Goal: Obtain resource: Download file/media

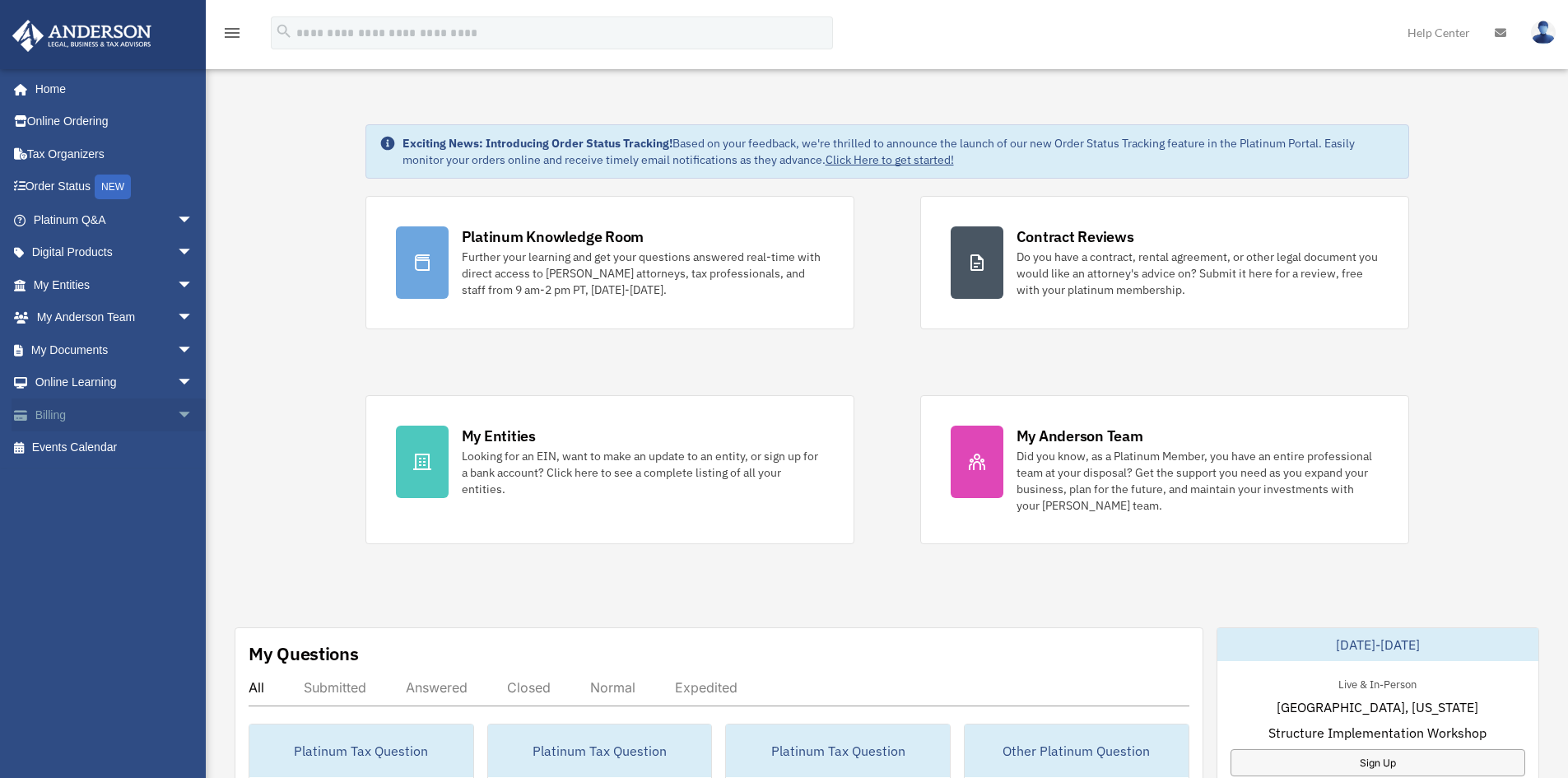
click at [64, 419] on link "Billing arrow_drop_down" at bounding box center [115, 415] width 207 height 32
click at [97, 351] on link "My Documents arrow_drop_down" at bounding box center [115, 350] width 207 height 32
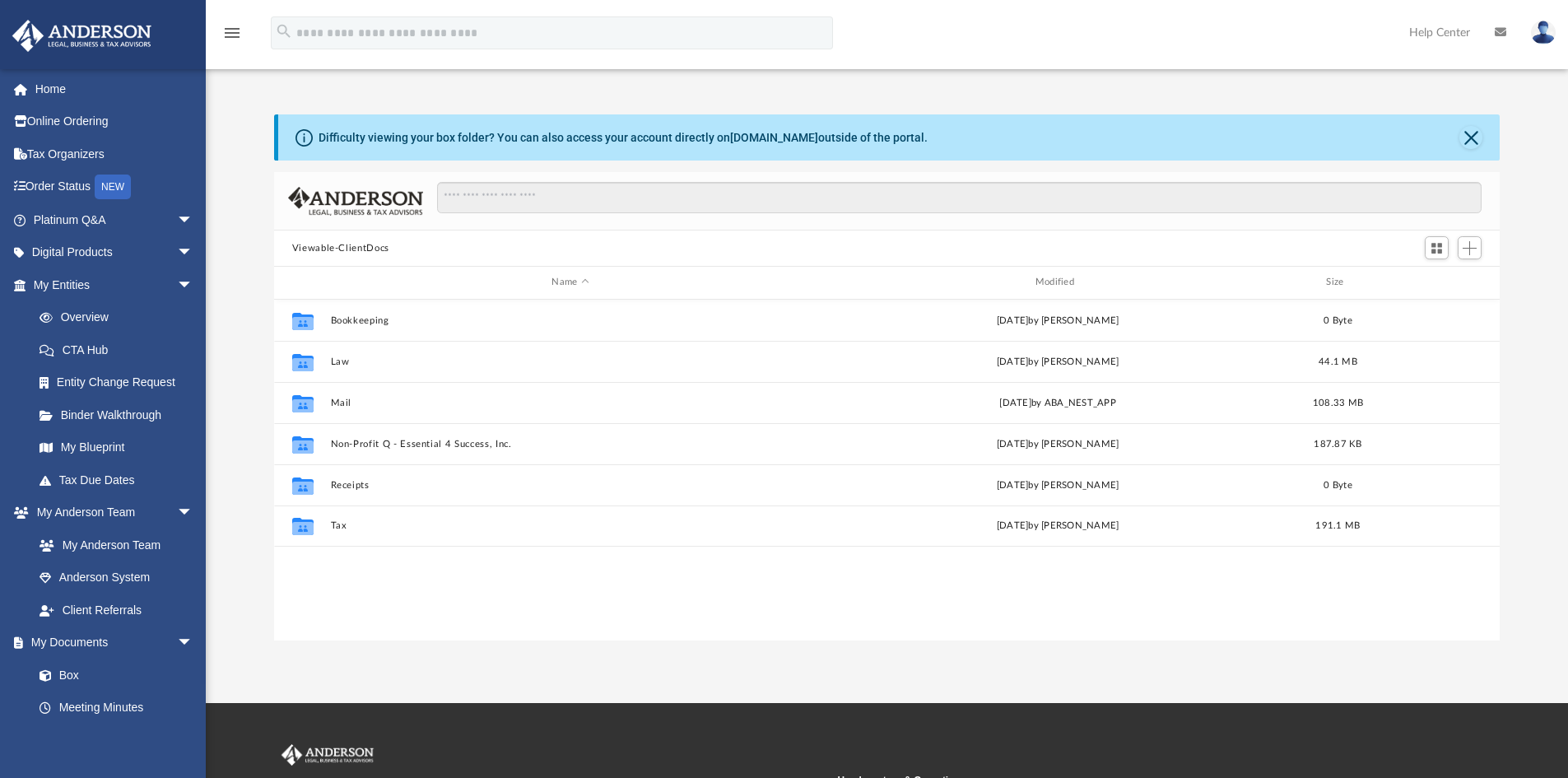
scroll to position [362, 1213]
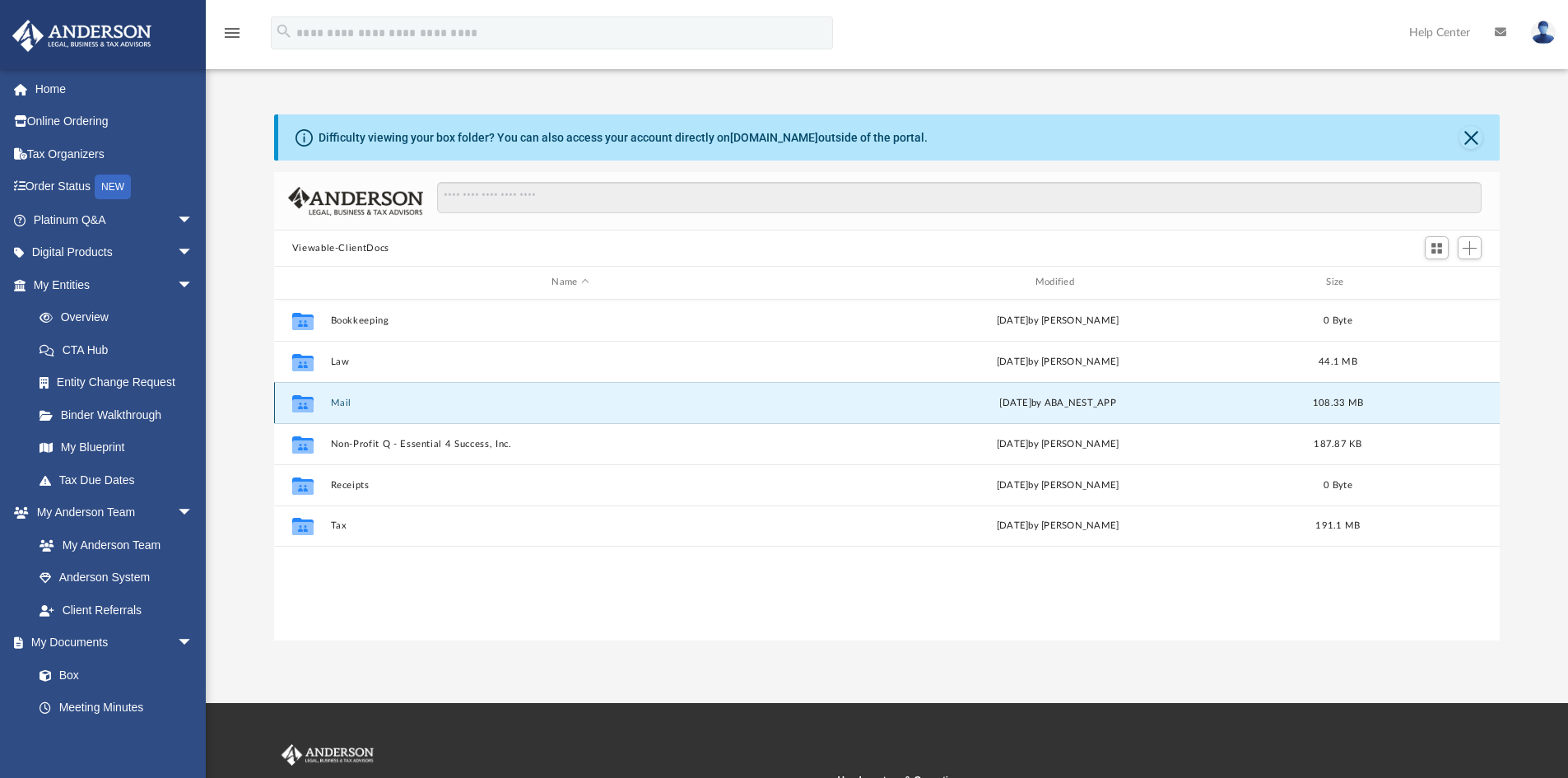
click at [338, 406] on button "Mail" at bounding box center [570, 403] width 480 height 11
click at [335, 404] on button "Mail" at bounding box center [570, 403] width 480 height 11
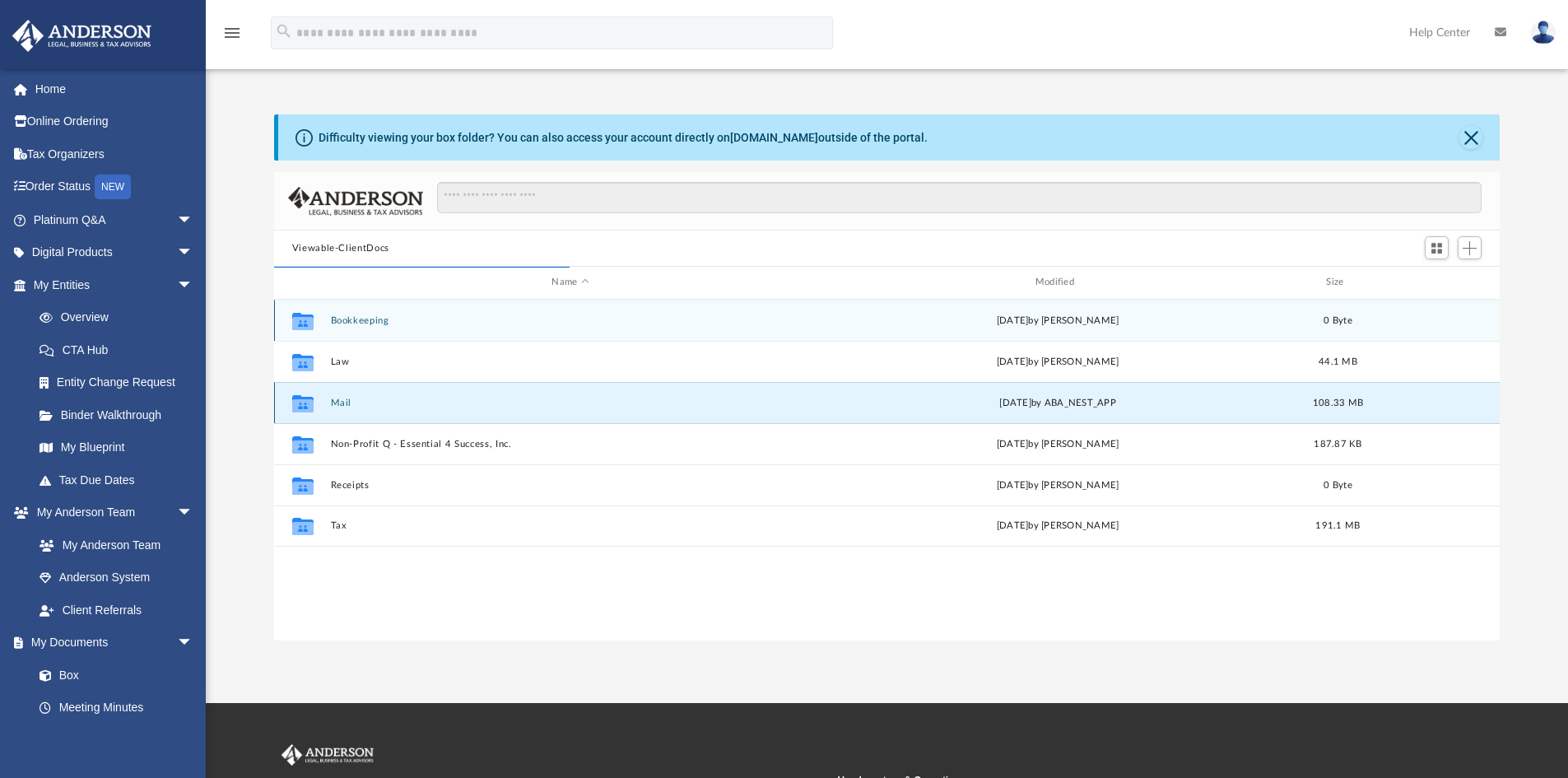
scroll to position [311, 1213]
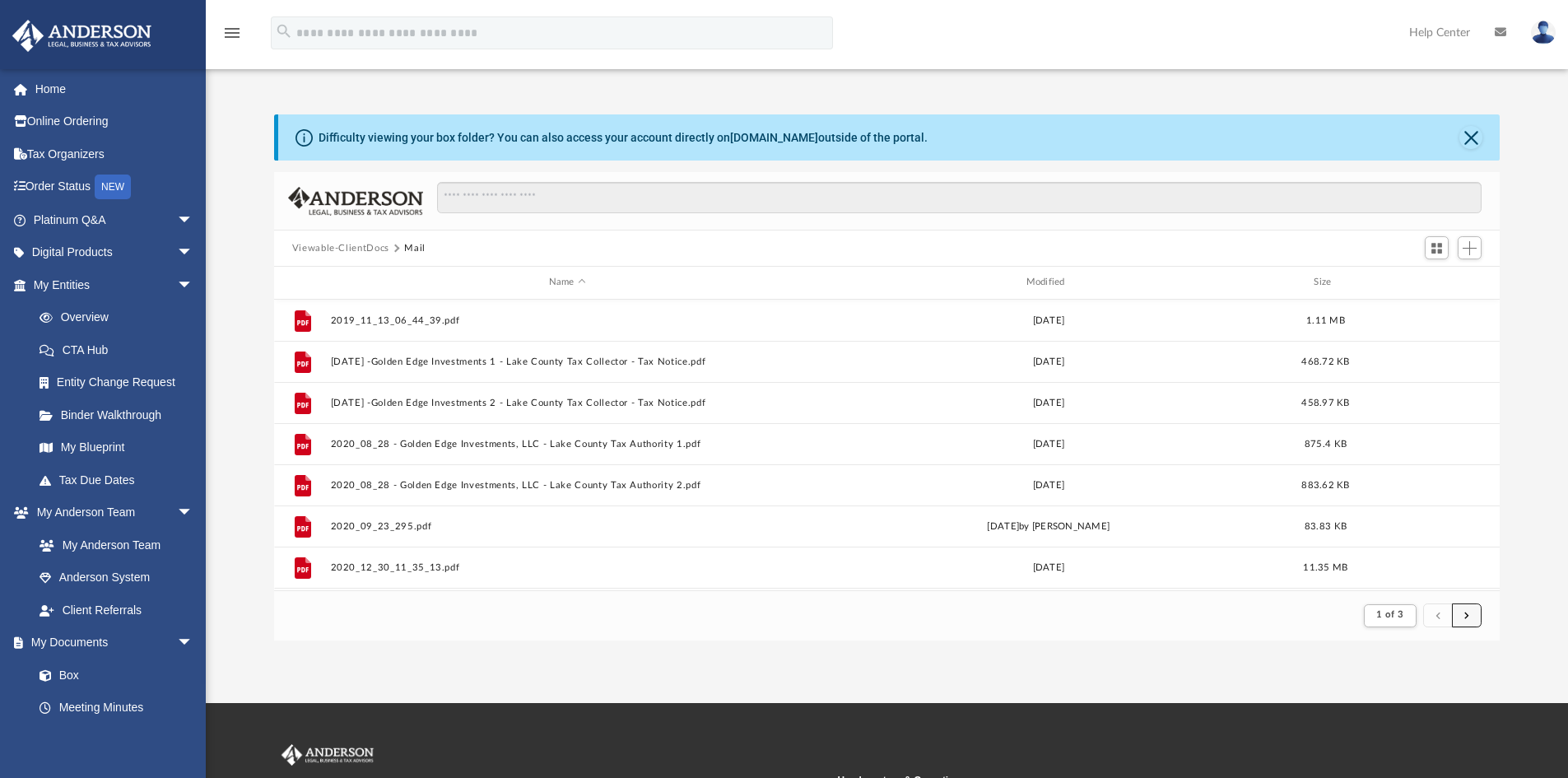
click at [1467, 613] on span "submit" at bounding box center [1466, 616] width 5 height 9
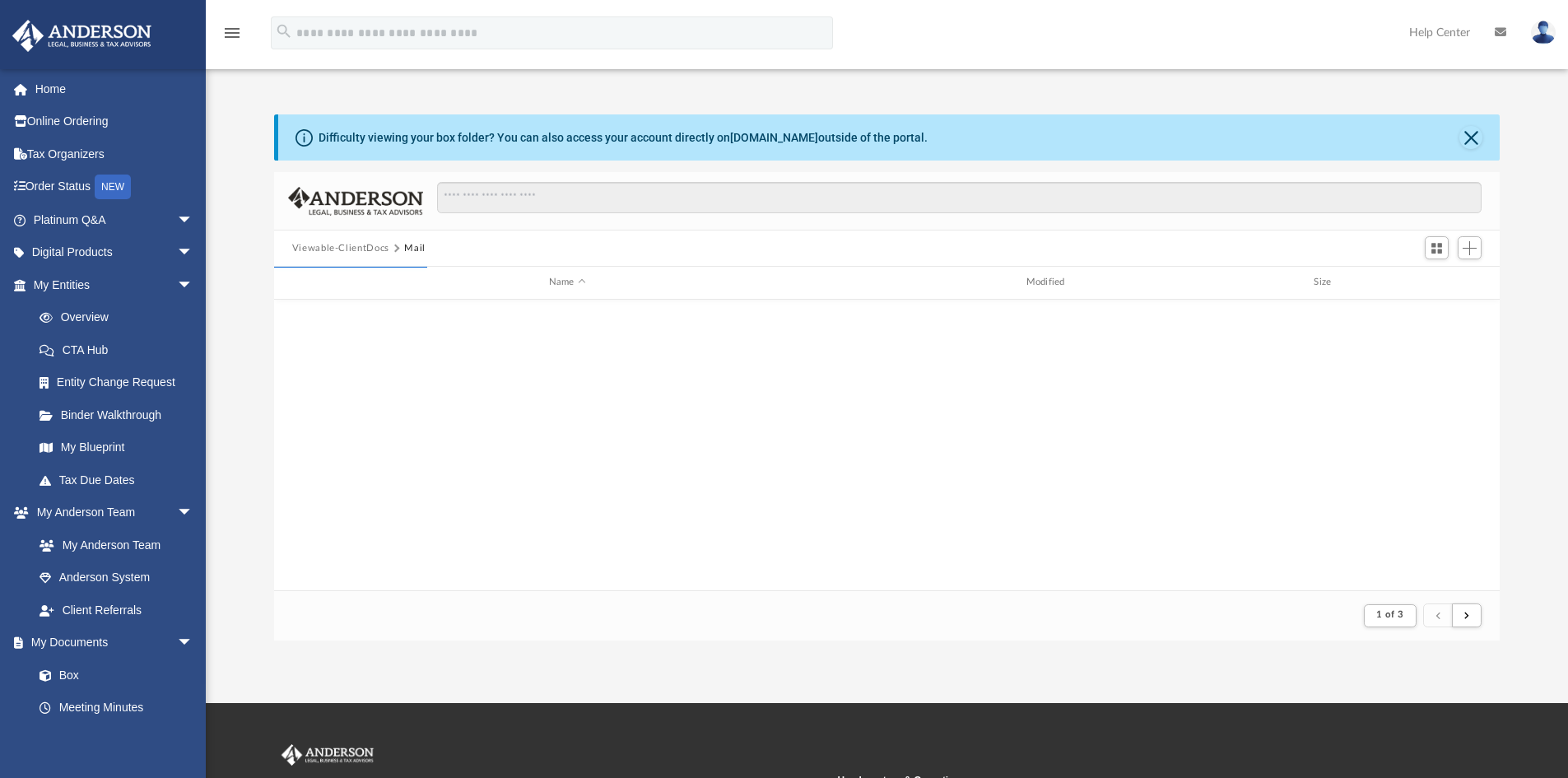
scroll to position [1768, 0]
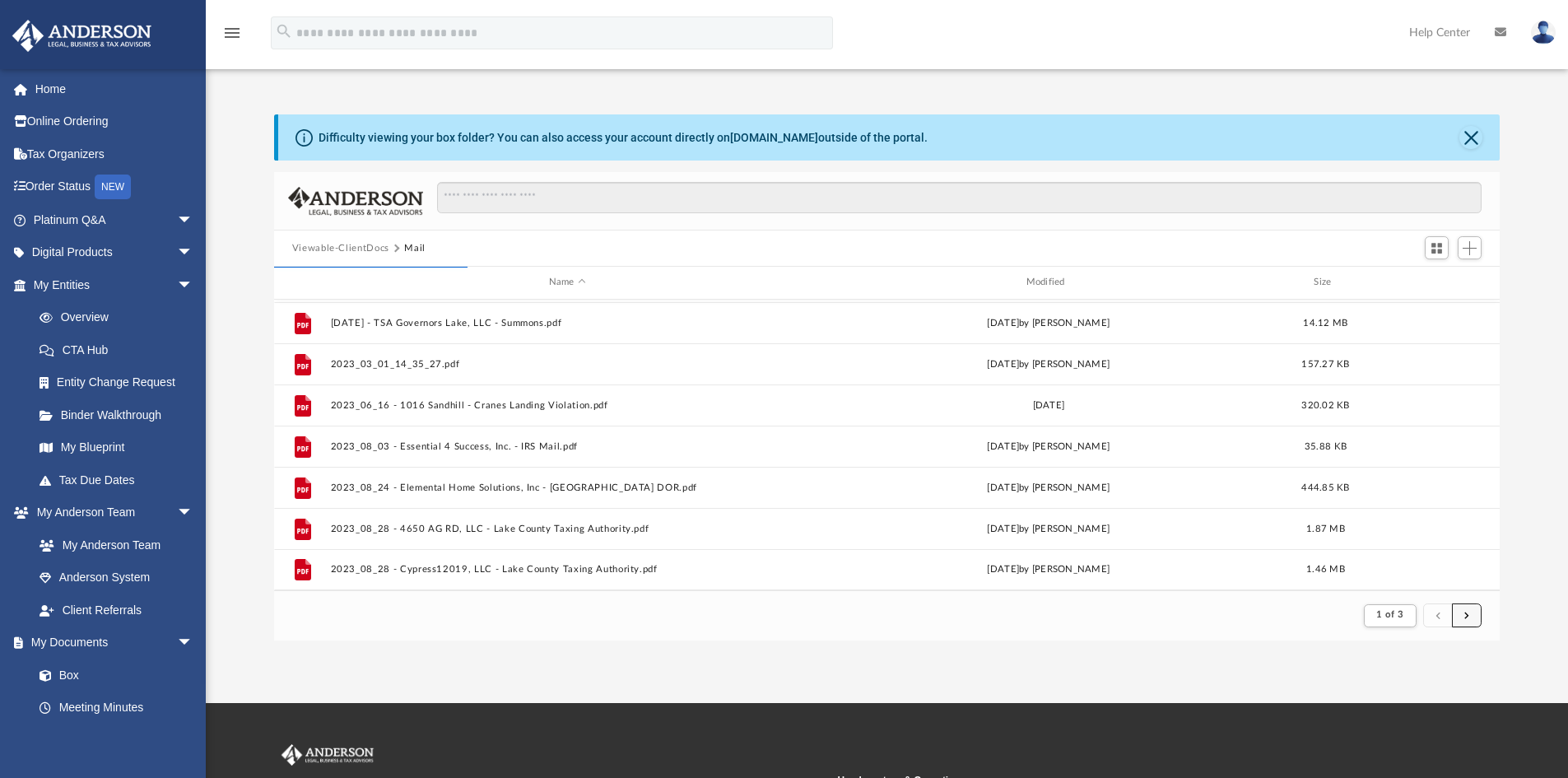
click at [1472, 615] on button "submit" at bounding box center [1467, 616] width 30 height 23
click at [1471, 618] on button "submit" at bounding box center [1467, 616] width 30 height 23
click at [1465, 620] on button "submit" at bounding box center [1467, 616] width 30 height 23
click at [1464, 619] on span "submit" at bounding box center [1466, 616] width 5 height 9
click at [1405, 615] on button "1 of 3" at bounding box center [1389, 616] width 51 height 23
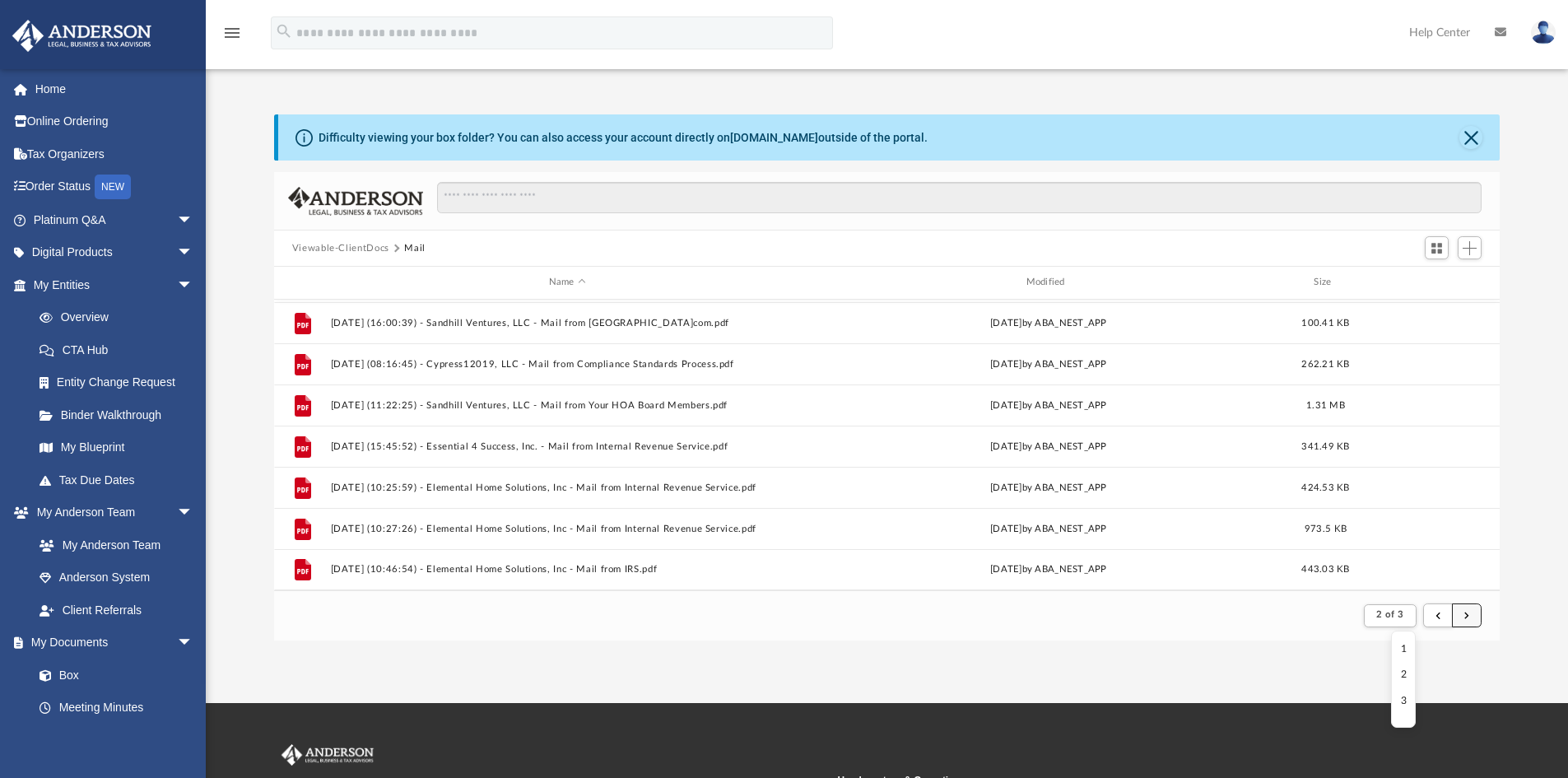
click at [1470, 619] on button "submit" at bounding box center [1467, 616] width 30 height 23
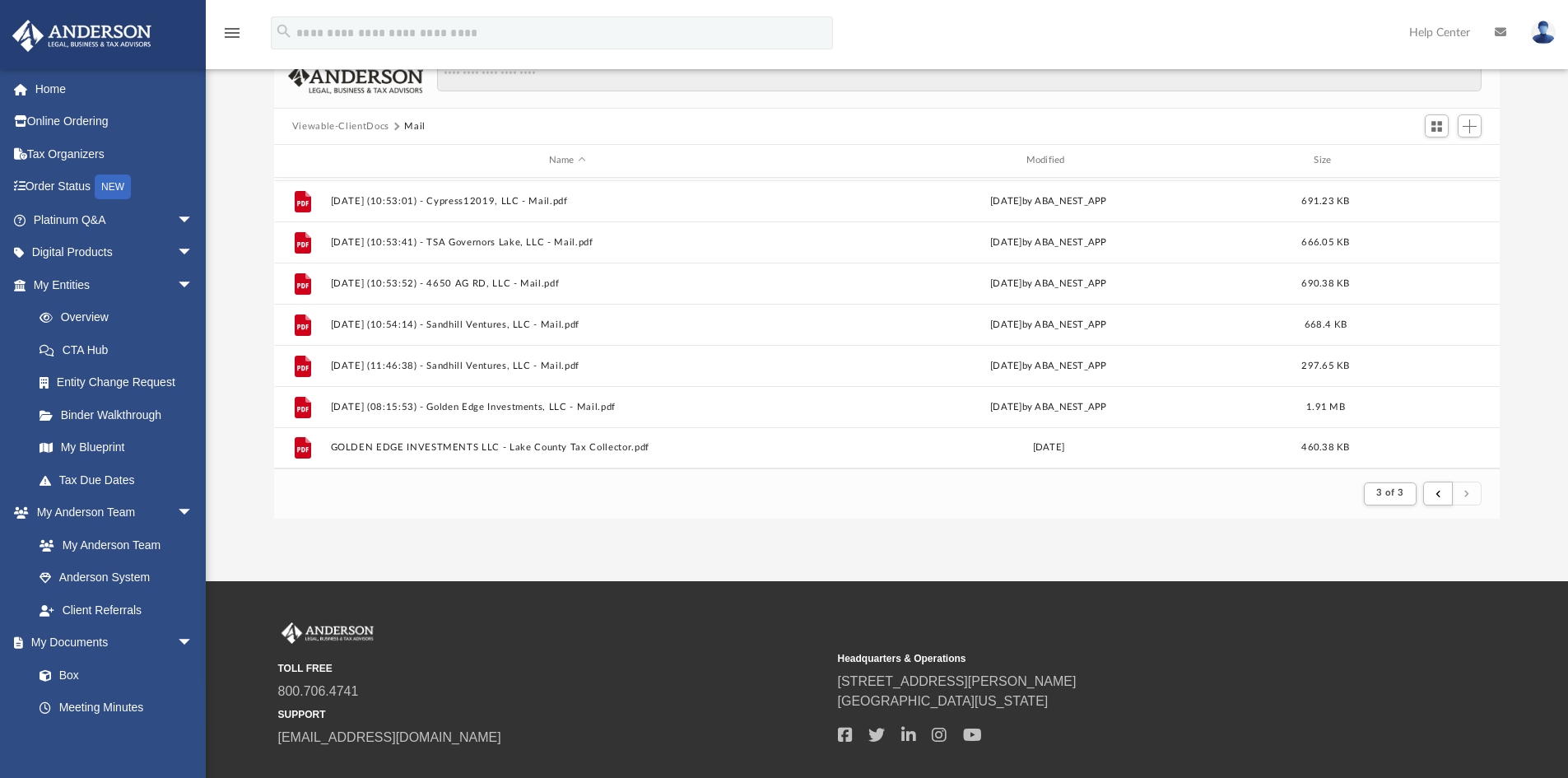
scroll to position [220, 0]
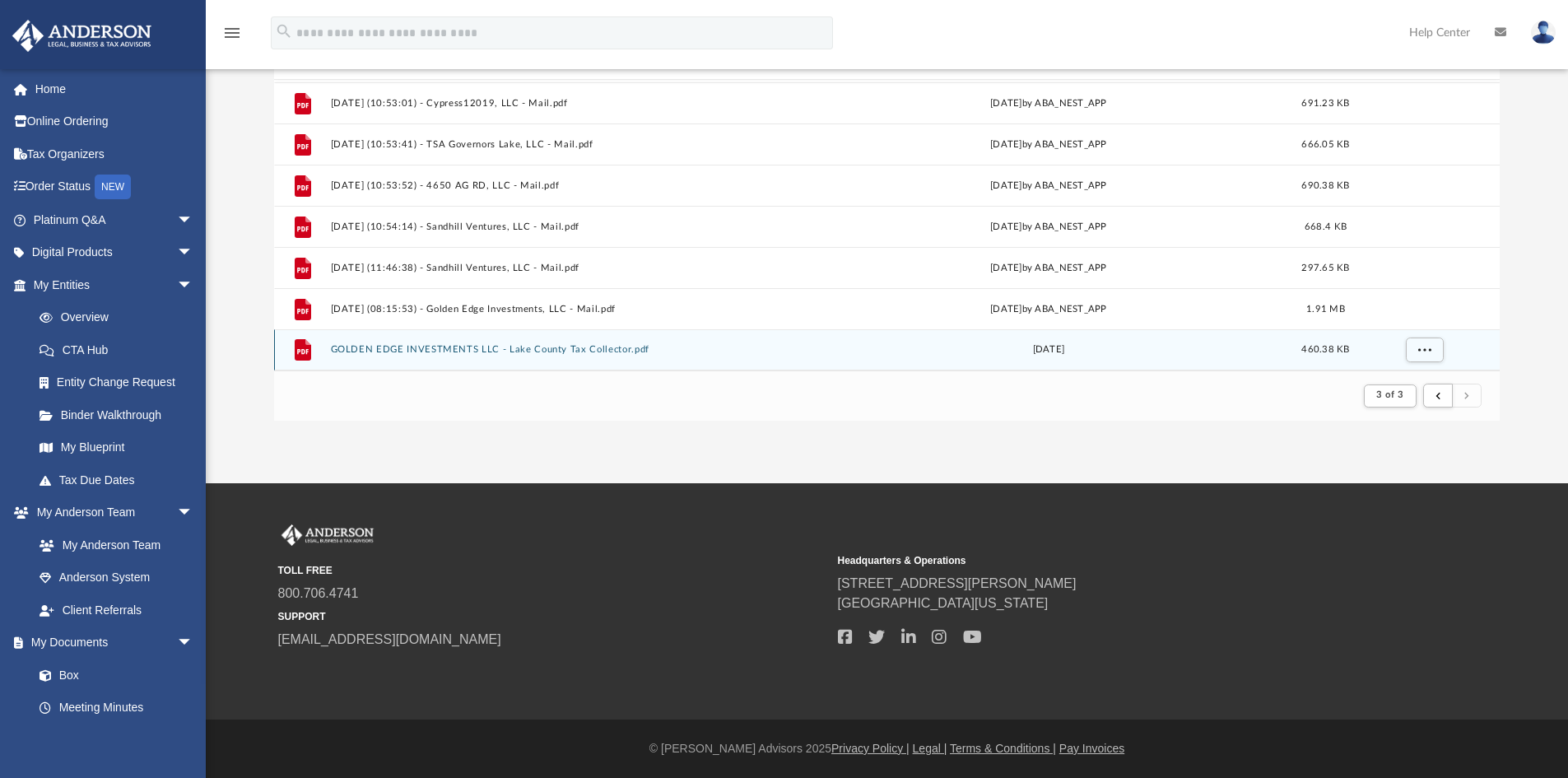
click at [586, 348] on button "GOLDEN EDGE INVESTMENTS LLC - Lake County Tax Collector.pdf" at bounding box center [567, 349] width 475 height 11
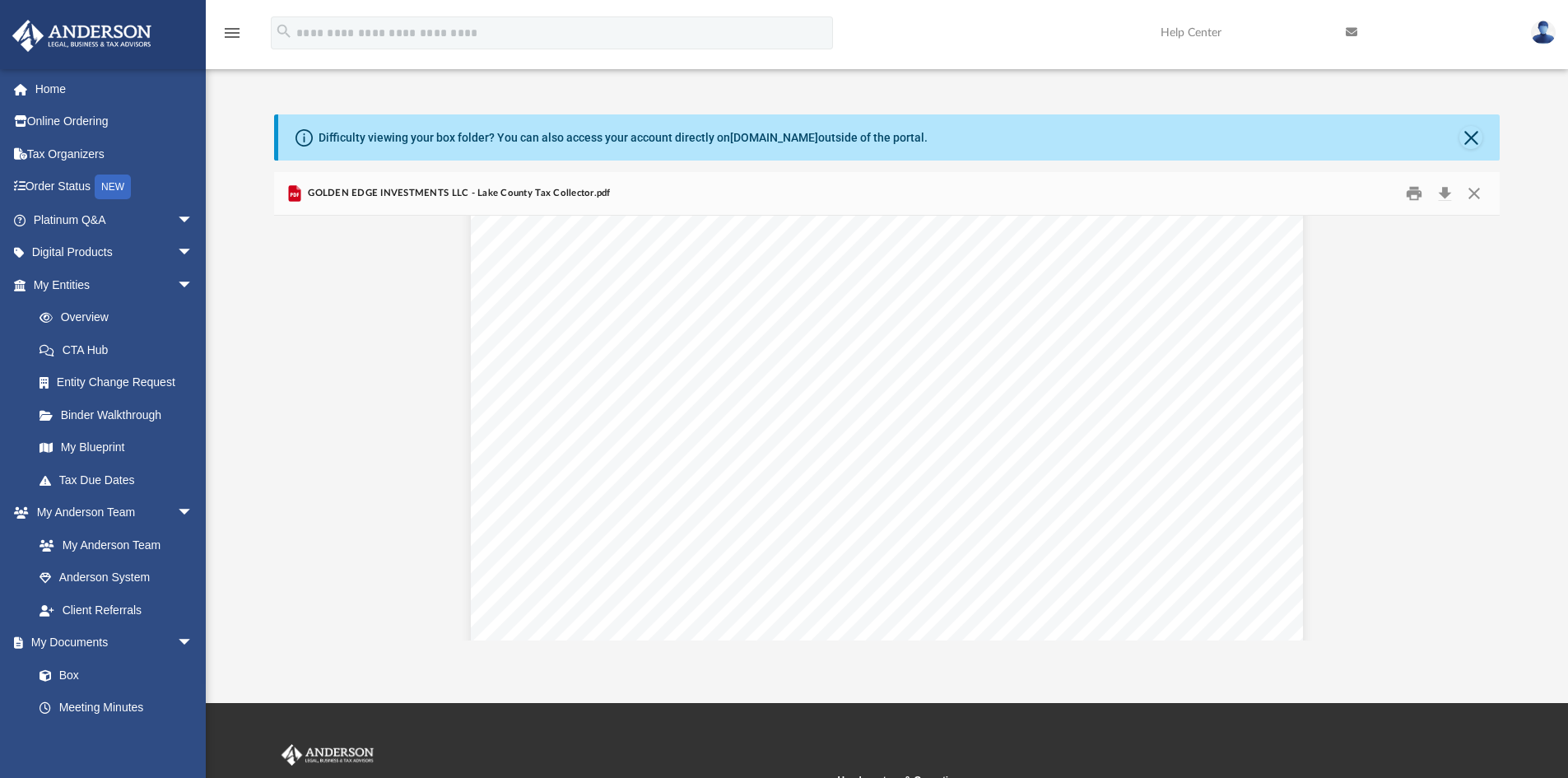
scroll to position [1784, 0]
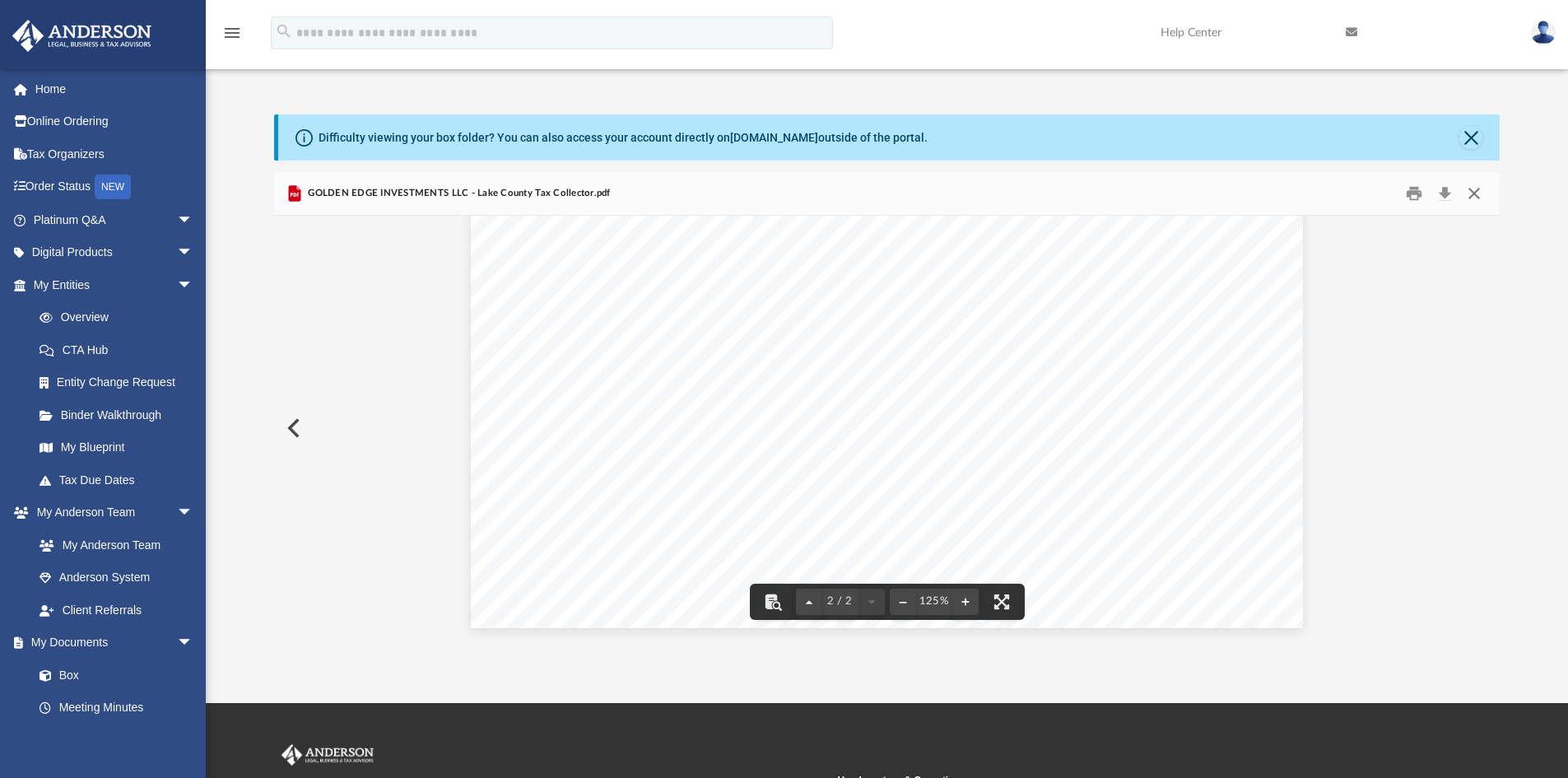
click at [1477, 190] on button "Close" at bounding box center [1474, 194] width 30 height 25
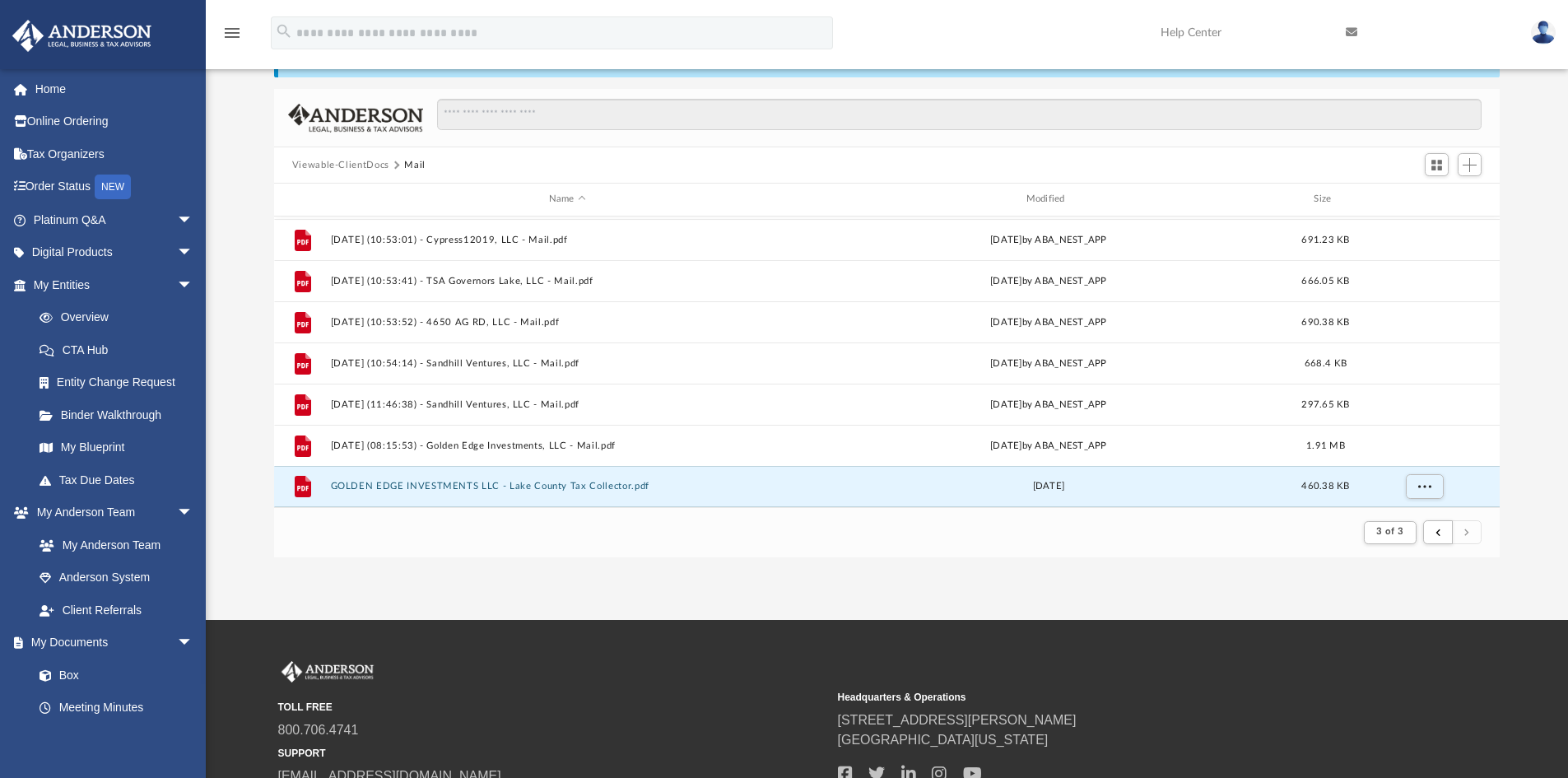
scroll to position [82, 0]
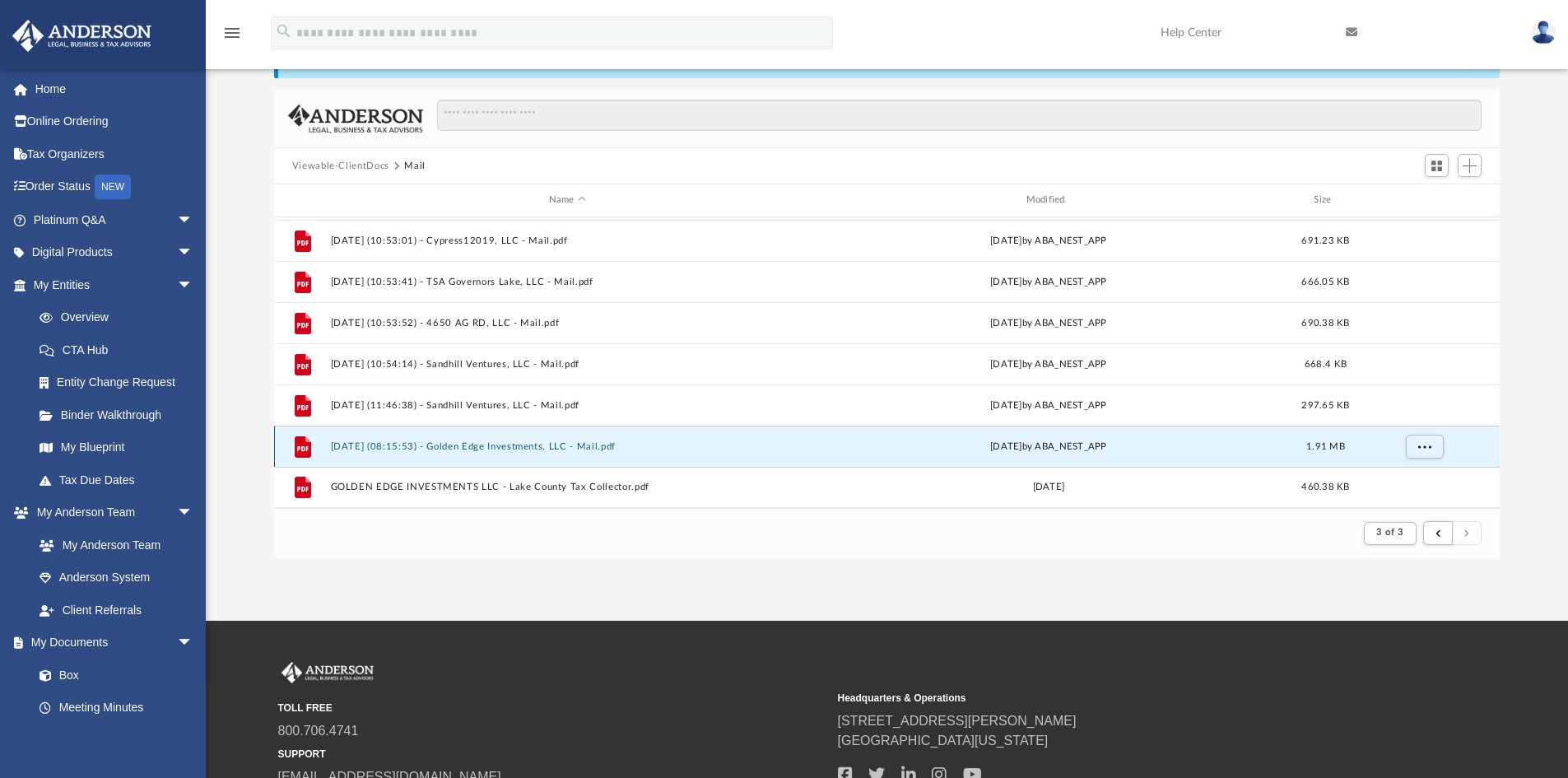
click at [570, 443] on button "2025.09.02 (08:15:53) - Golden Edge Investments, LLC - Mail.pdf" at bounding box center [567, 447] width 475 height 11
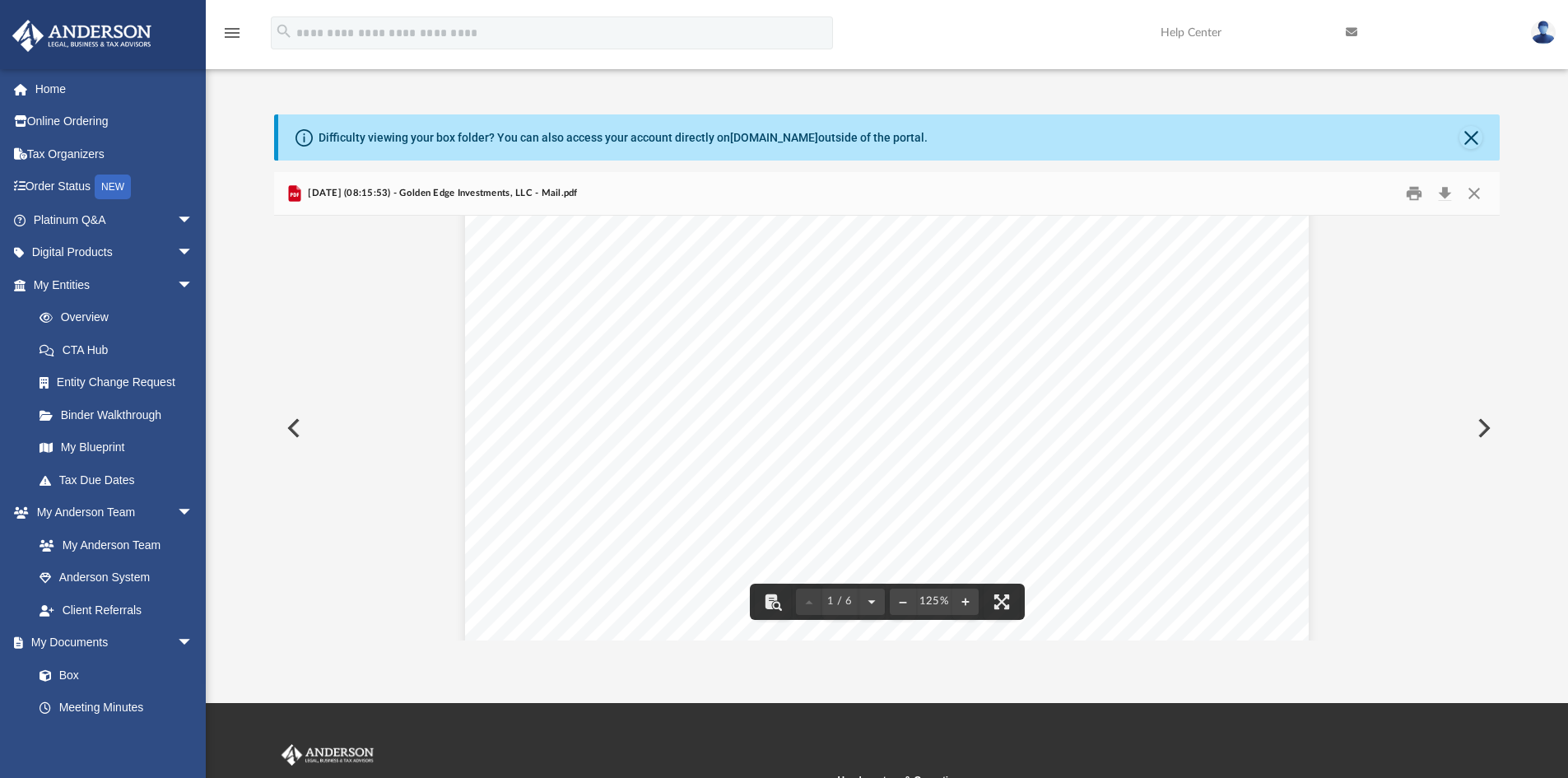
scroll to position [40, 0]
click at [51, 89] on link "Home" at bounding box center [115, 88] width 207 height 32
